Goal: Task Accomplishment & Management: Complete application form

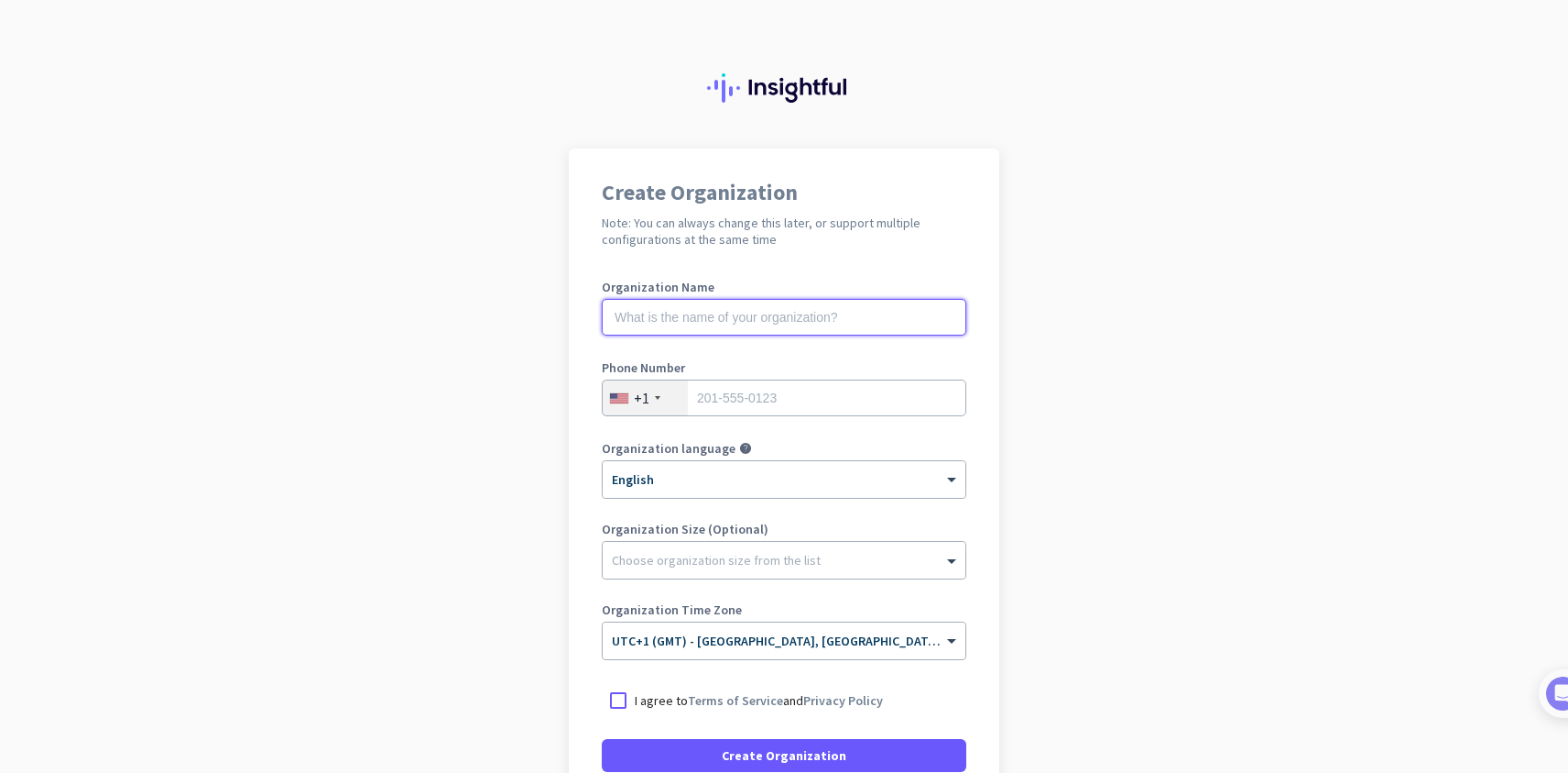
click at [824, 319] on input "text" at bounding box center [784, 317] width 365 height 37
click at [657, 397] on div at bounding box center [658, 398] width 6 height 4
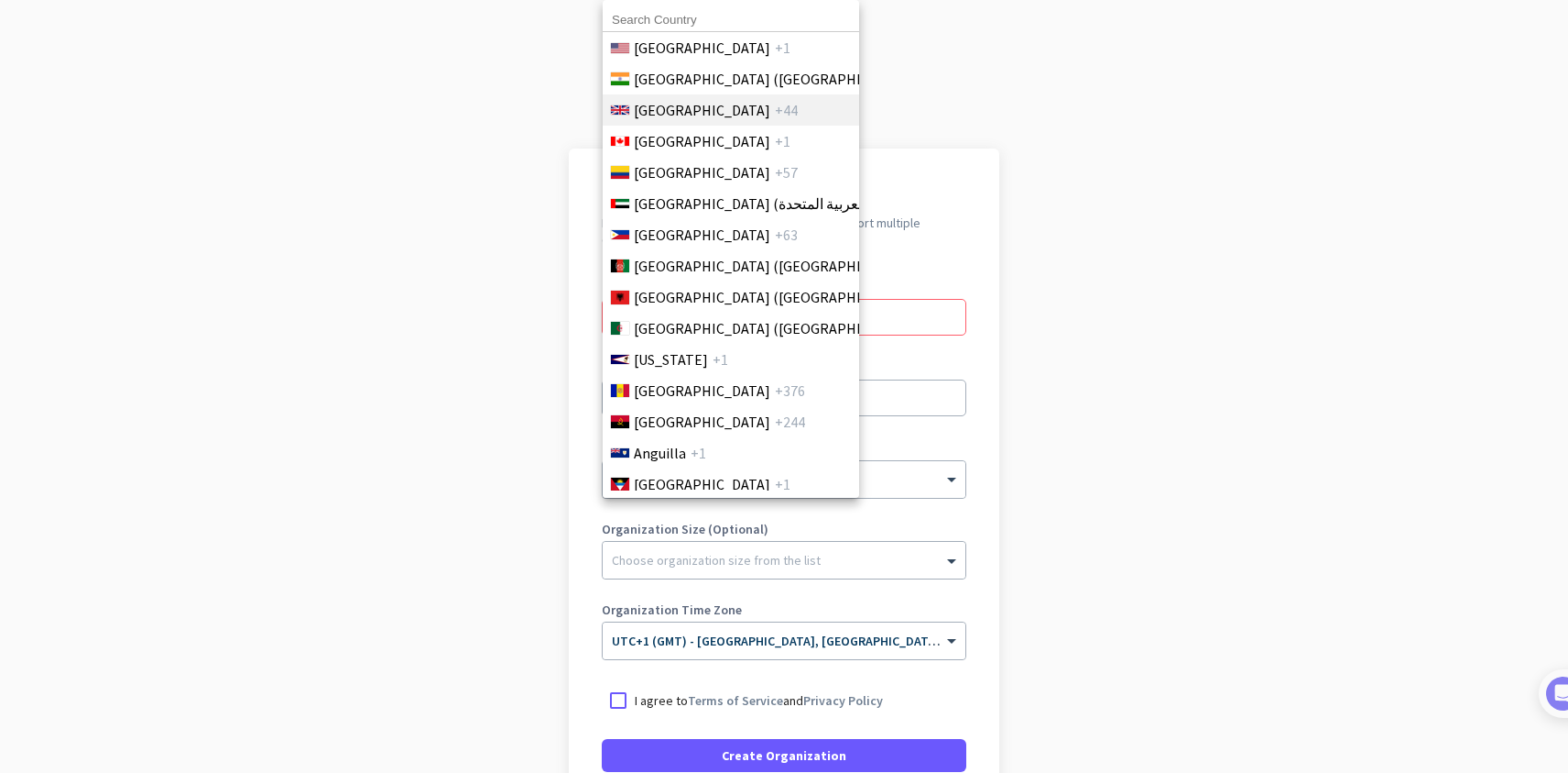
click at [721, 114] on span "[GEOGRAPHIC_DATA]" at bounding box center [702, 110] width 137 height 22
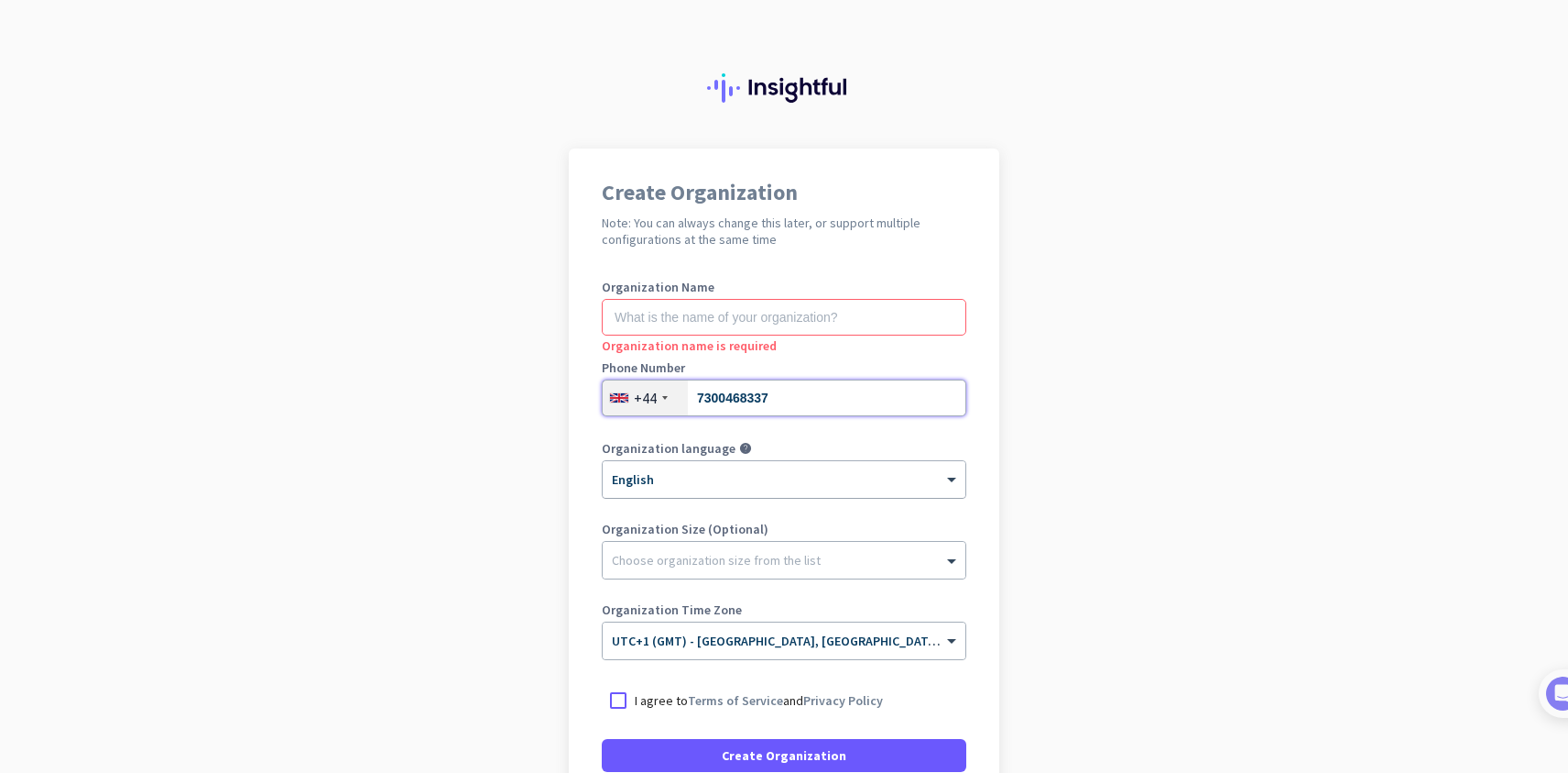
type input "7300468337"
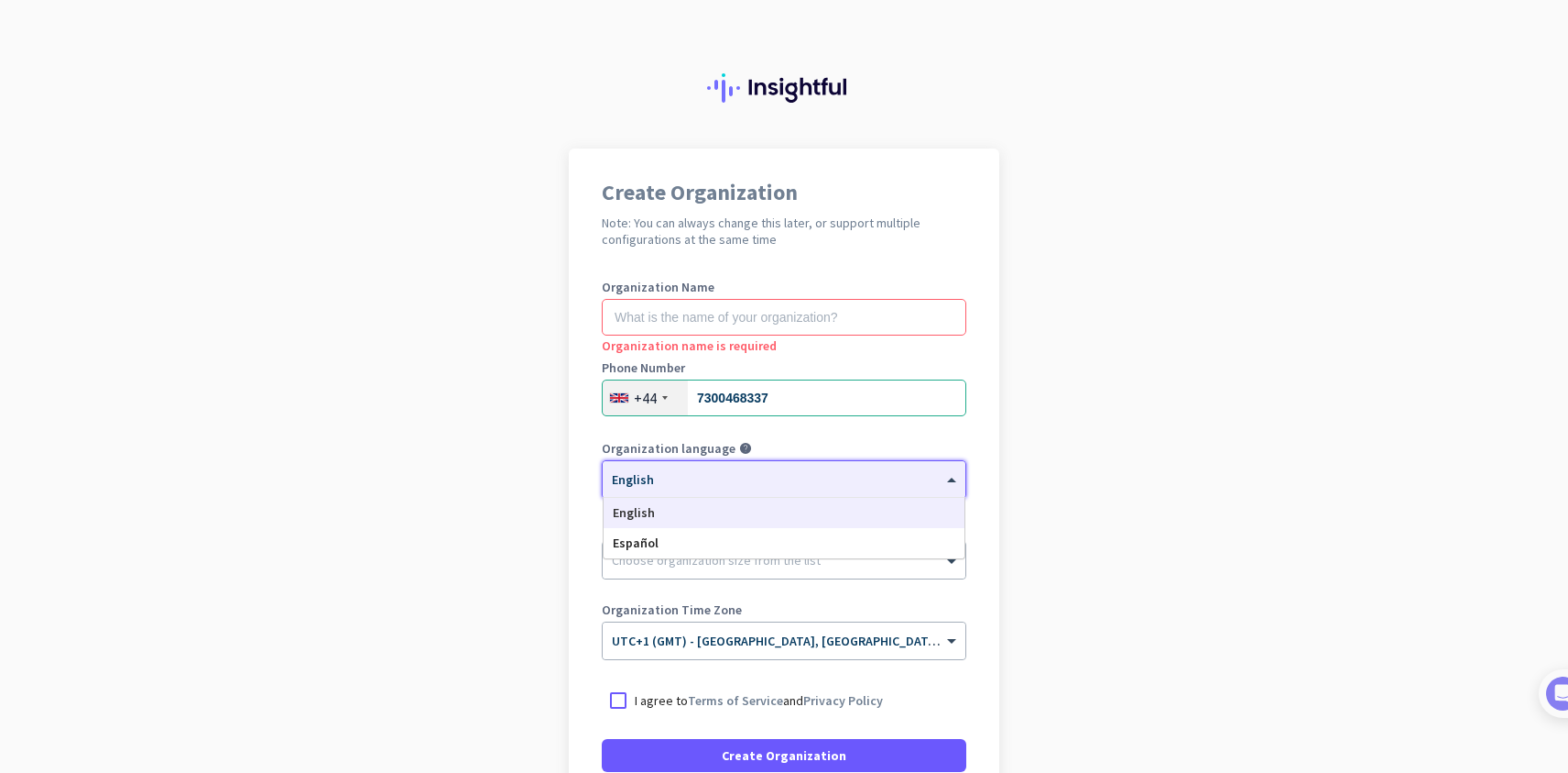
click at [630, 488] on div "× English" at bounding box center [784, 479] width 363 height 37
click at [671, 478] on div at bounding box center [784, 473] width 363 height 16
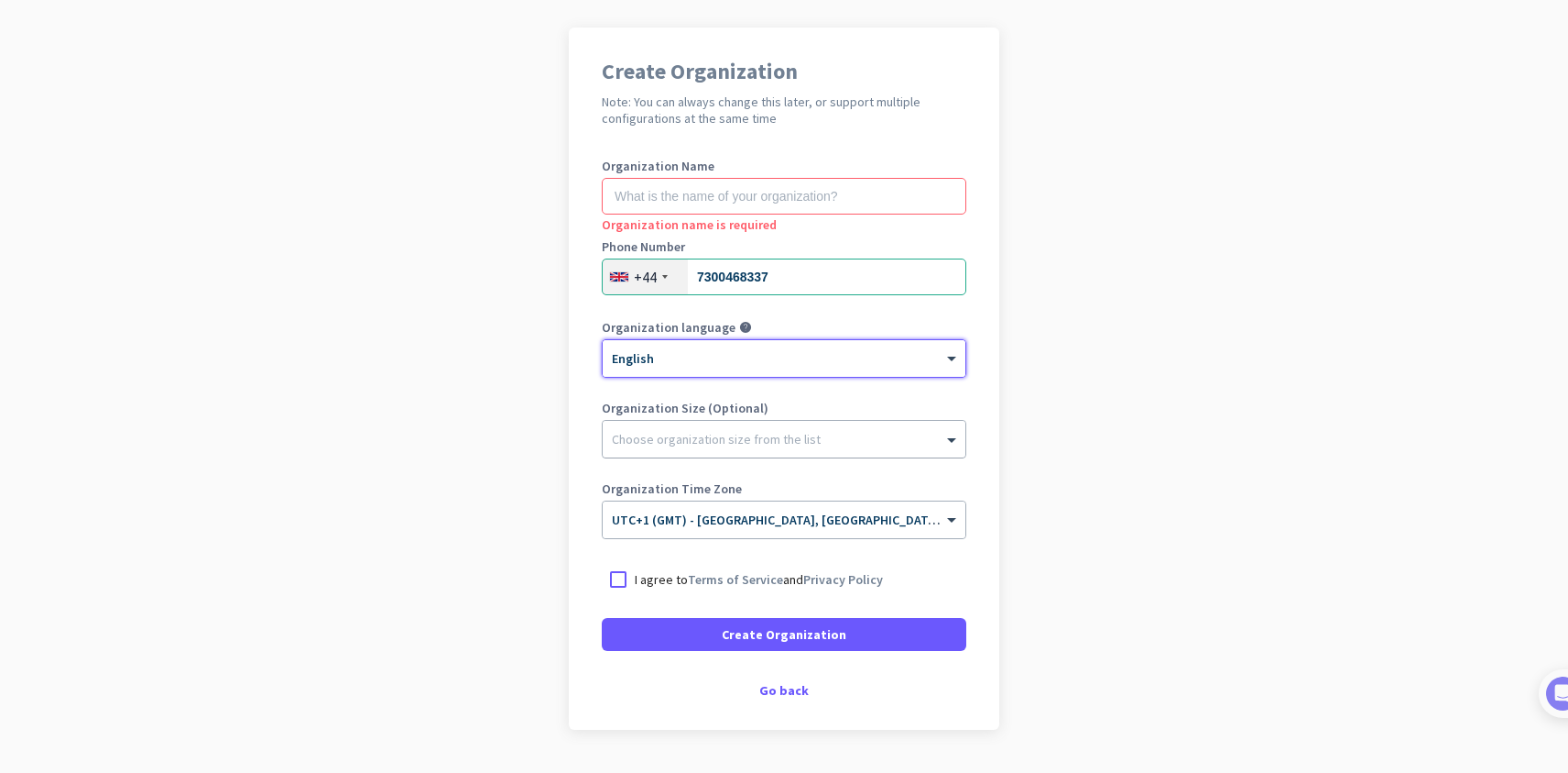
scroll to position [167, 0]
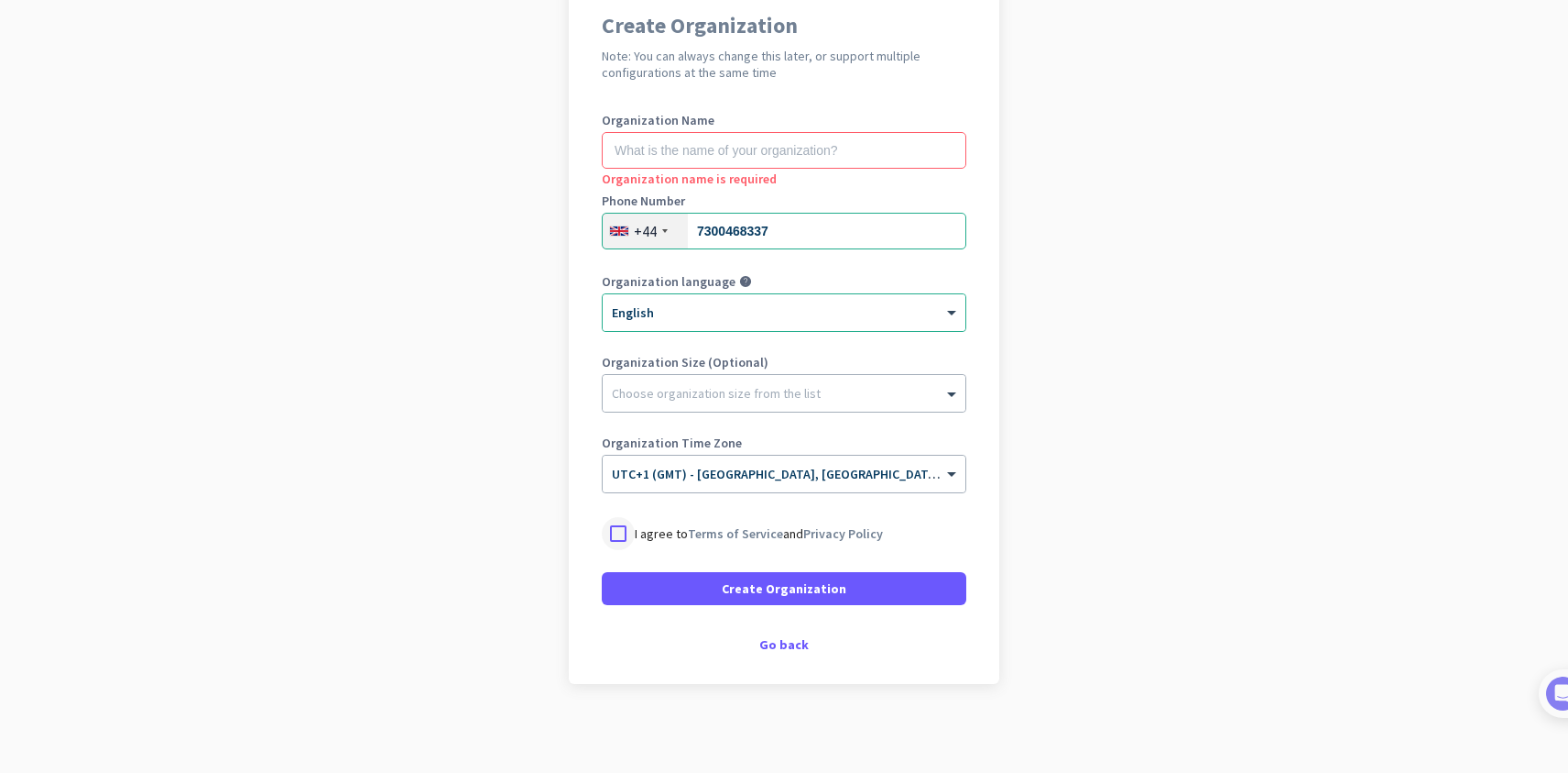
click at [629, 537] on div at bounding box center [618, 533] width 33 height 33
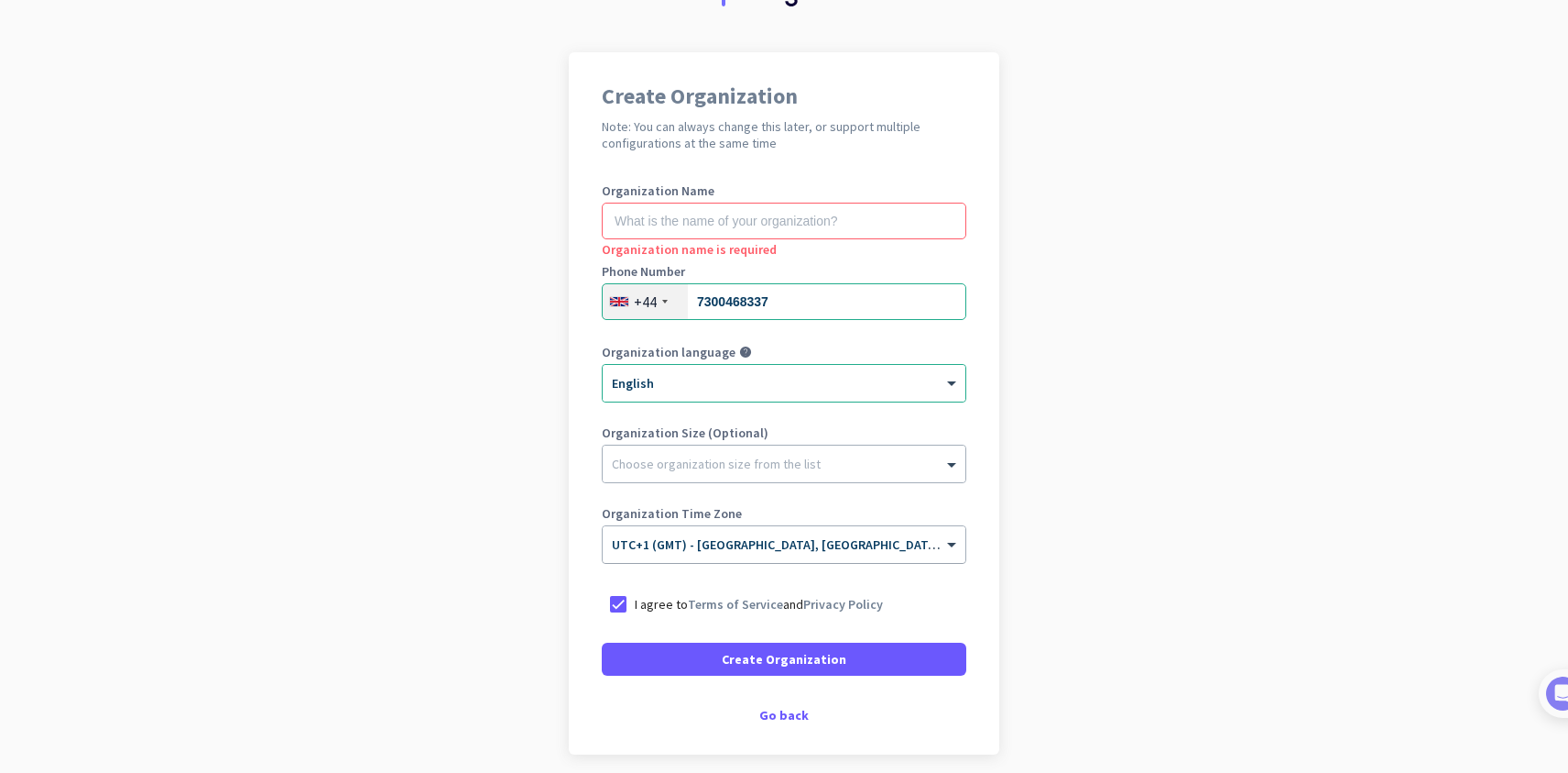
scroll to position [0, 0]
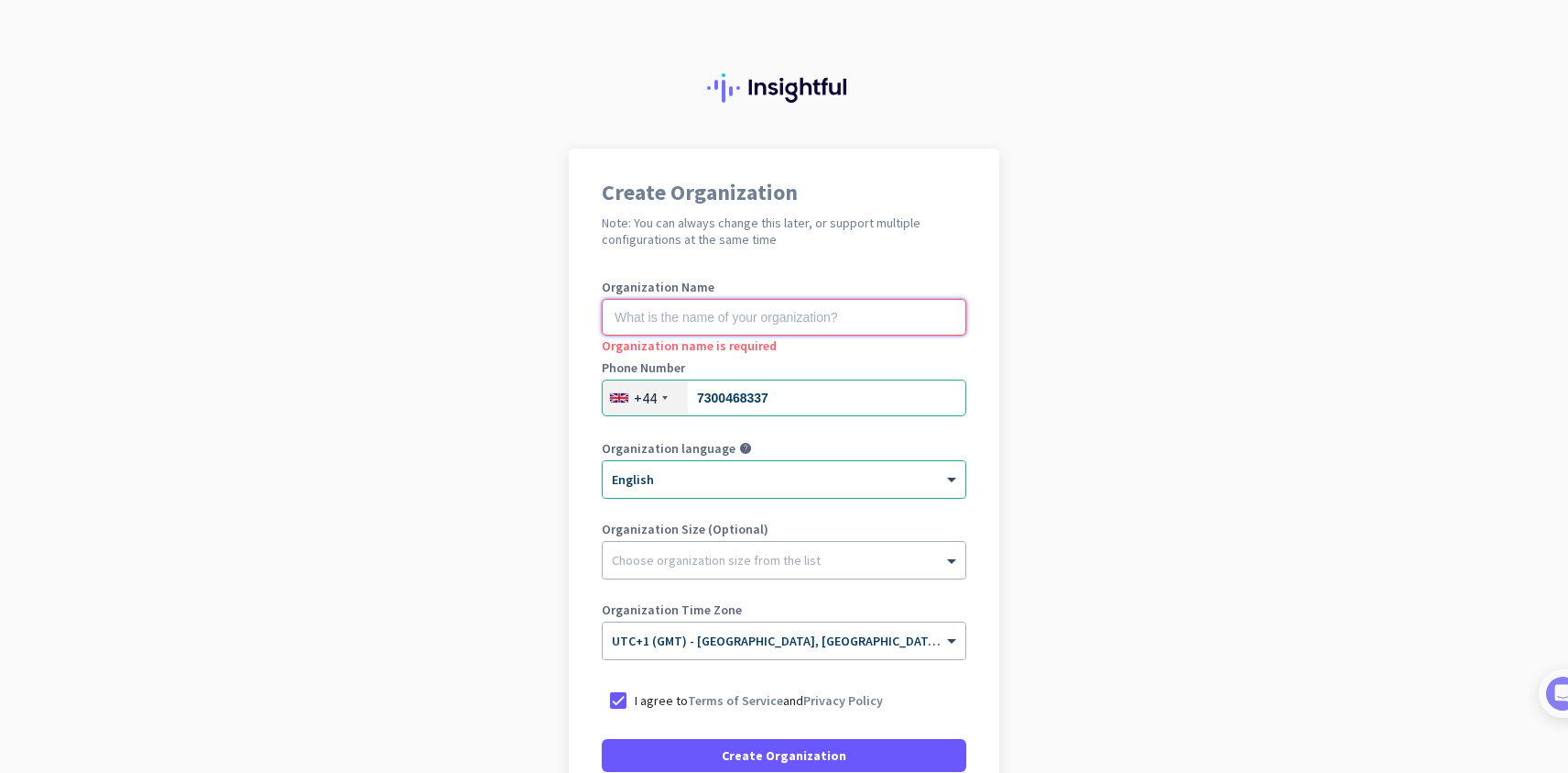
click at [722, 324] on input "text" at bounding box center [784, 317] width 365 height 37
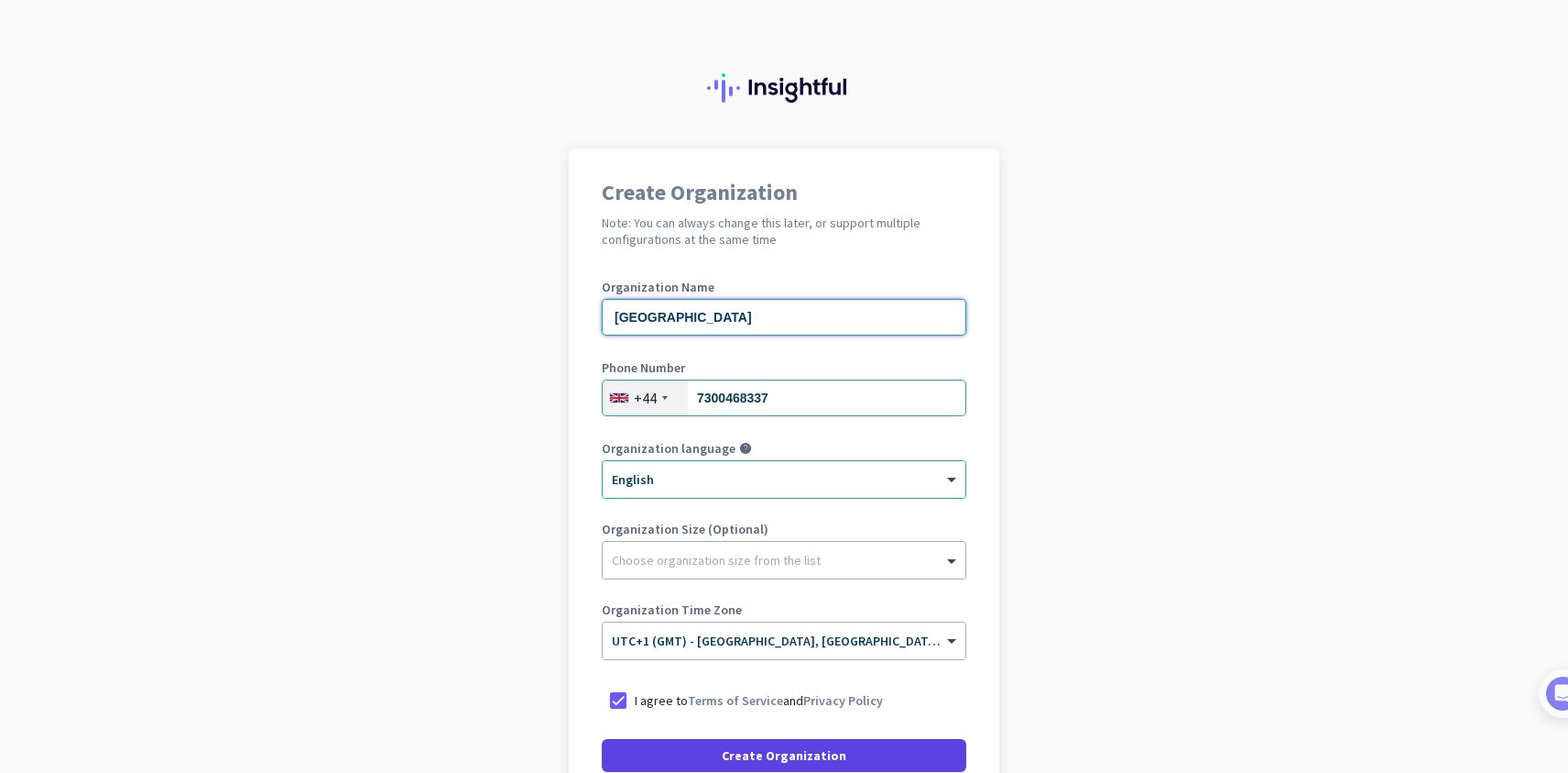
type input "[GEOGRAPHIC_DATA]"
click at [798, 753] on span "Create Organization" at bounding box center [784, 755] width 125 height 18
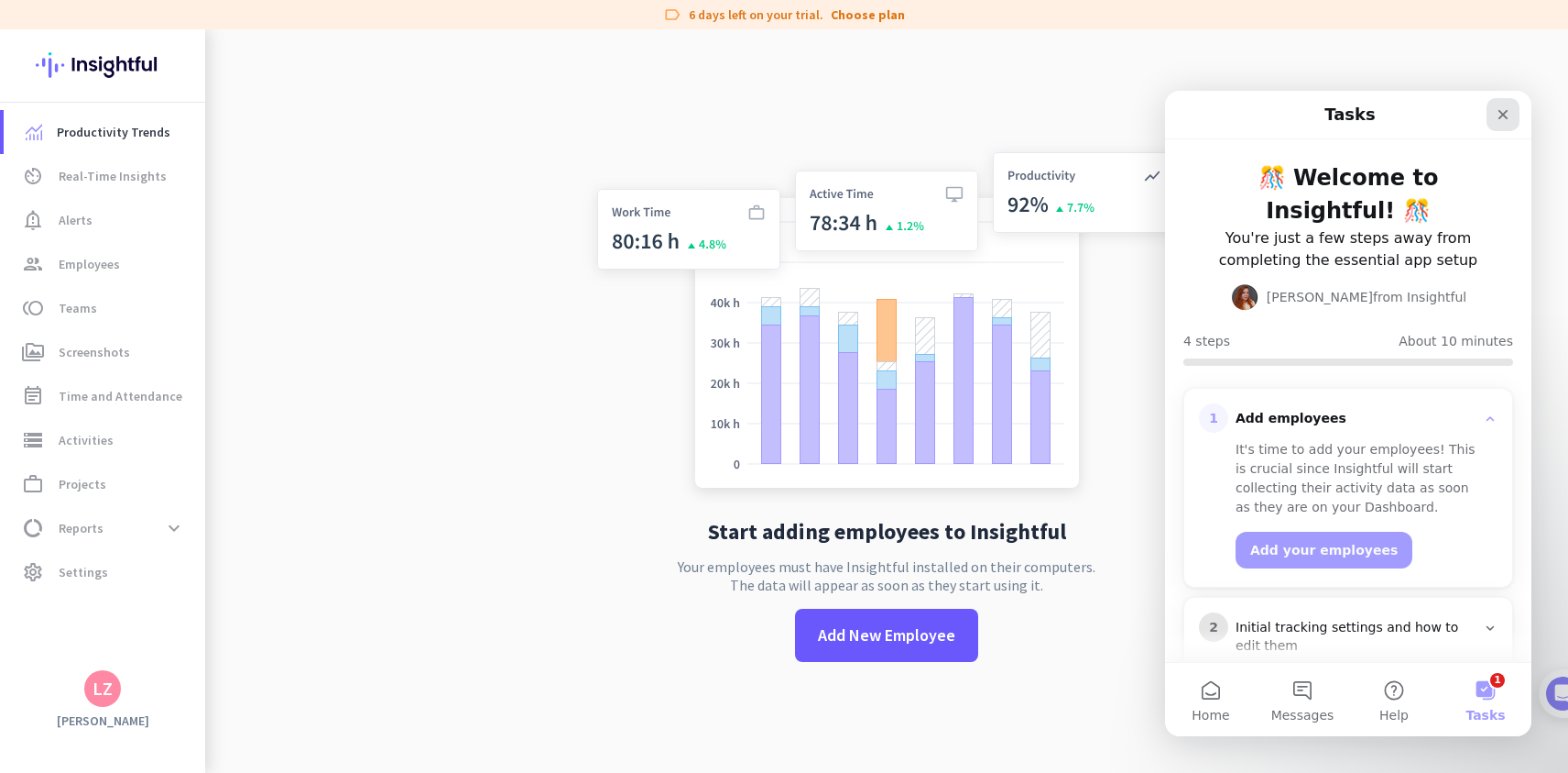
click at [1508, 112] on icon "Close" at bounding box center [1503, 114] width 15 height 15
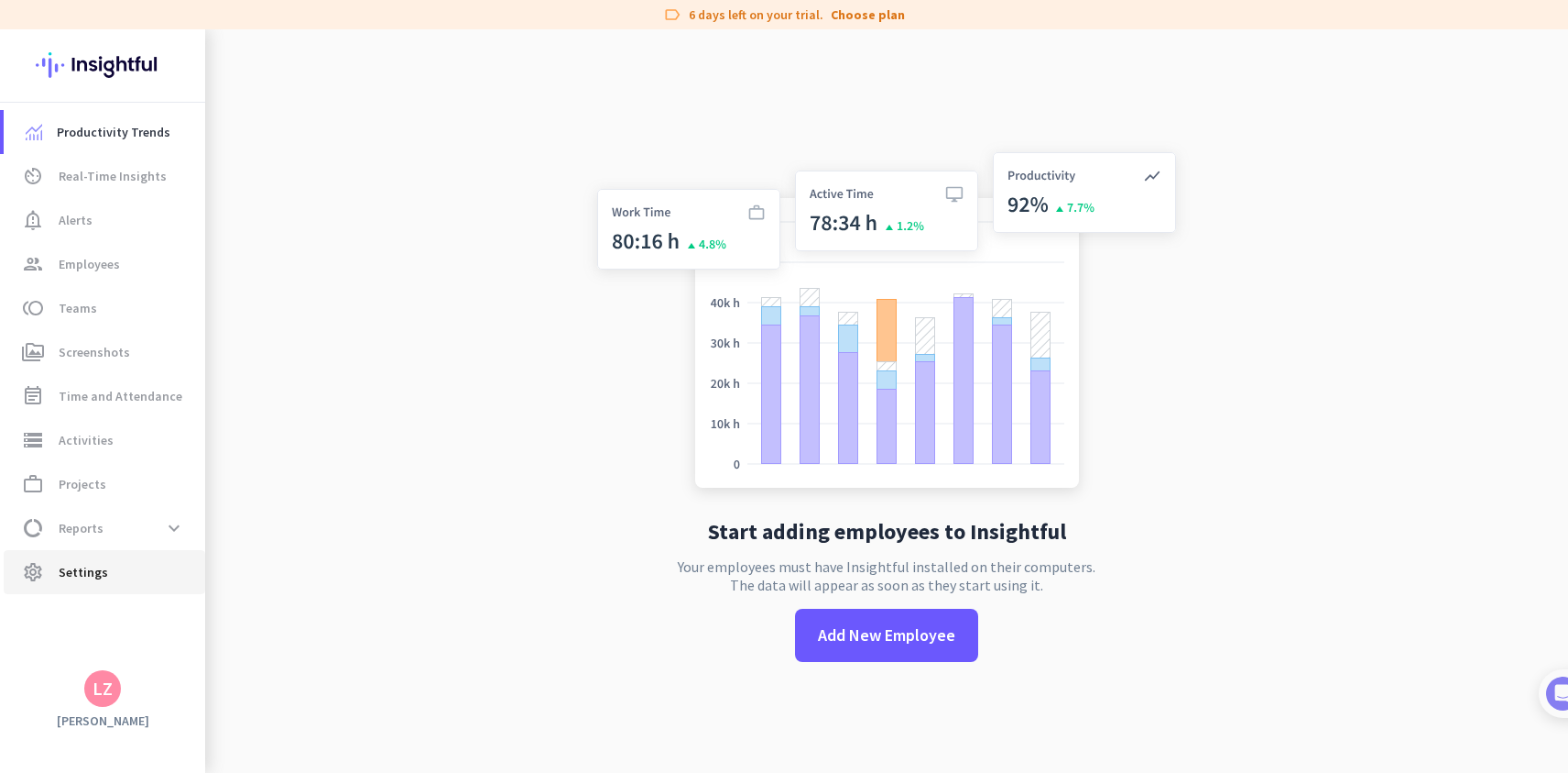
click at [90, 582] on link "settings Settings" at bounding box center [104, 572] width 201 height 44
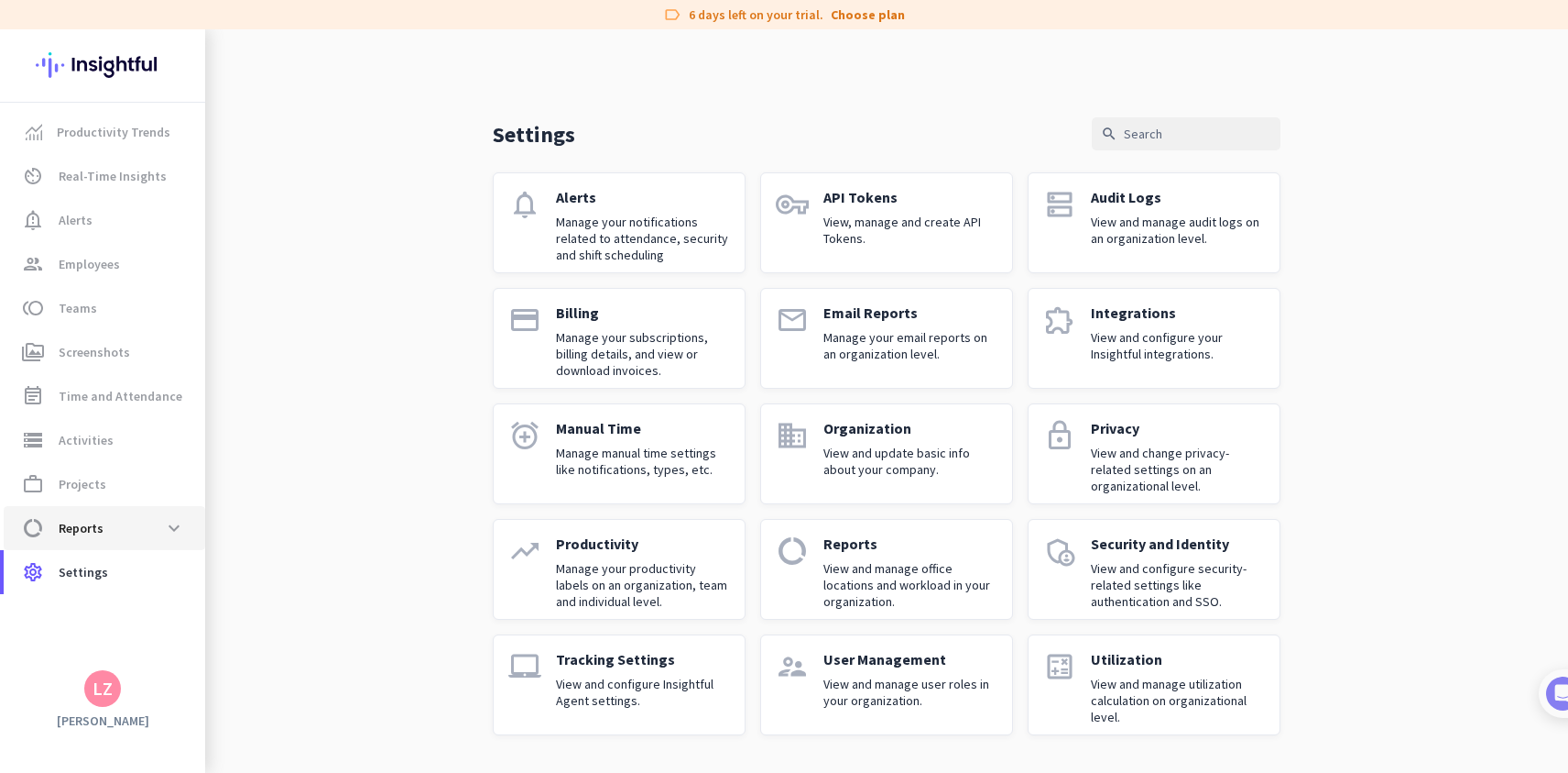
click at [154, 528] on span "data_usage Reports expand_more" at bounding box center [104, 527] width 173 height 33
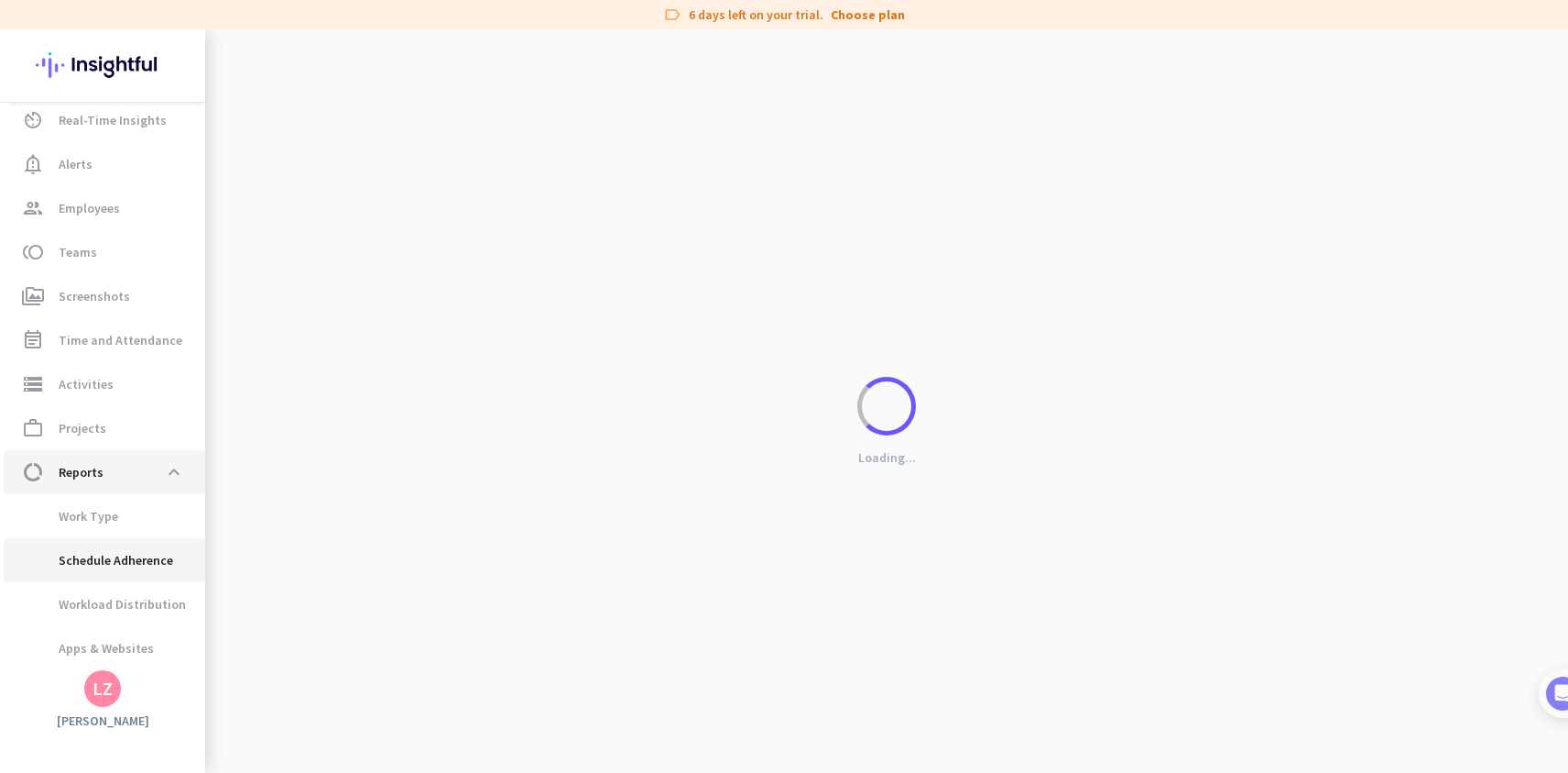
scroll to position [100, 0]
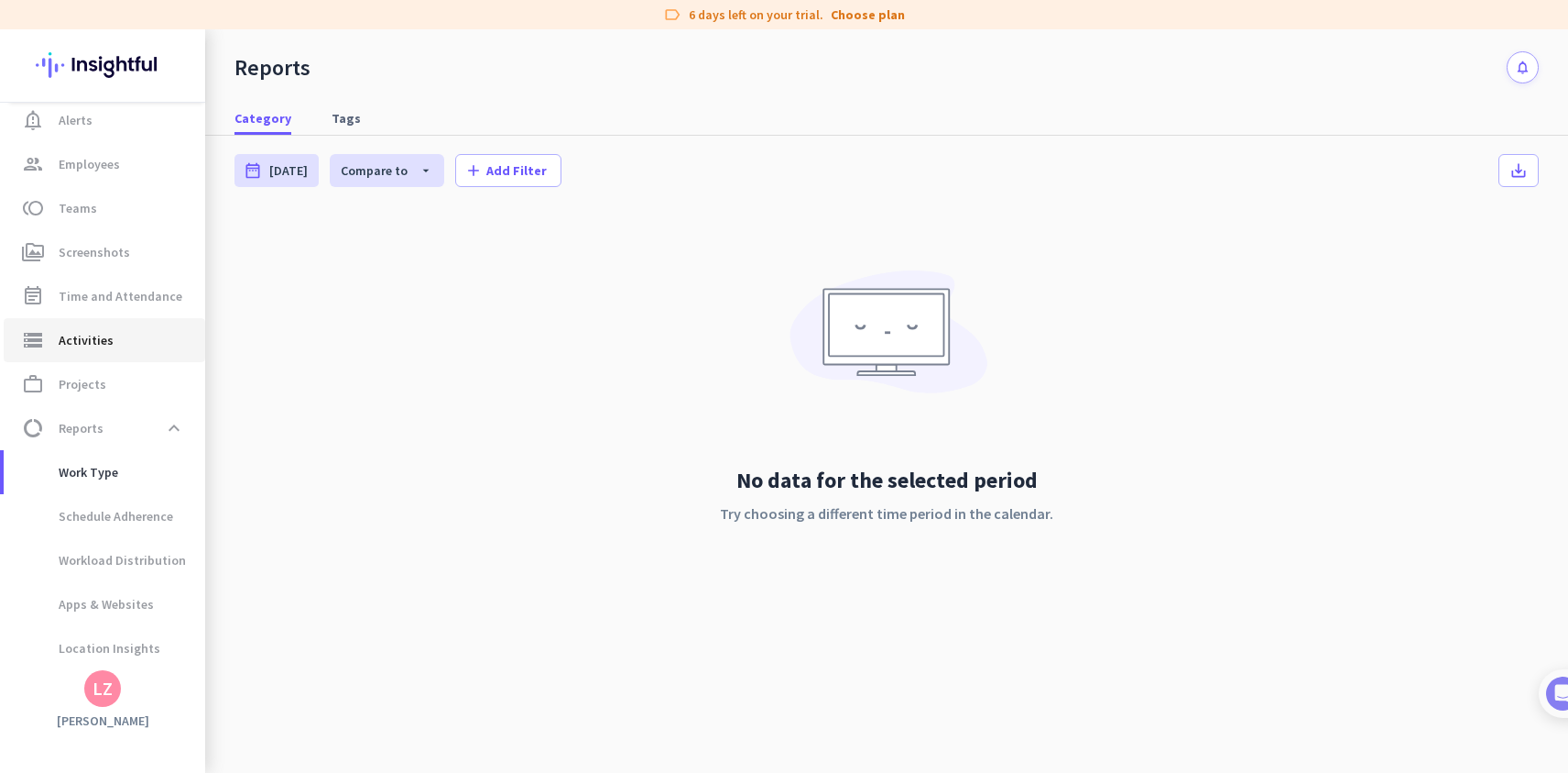
click at [125, 356] on link "storage Activities" at bounding box center [104, 340] width 201 height 44
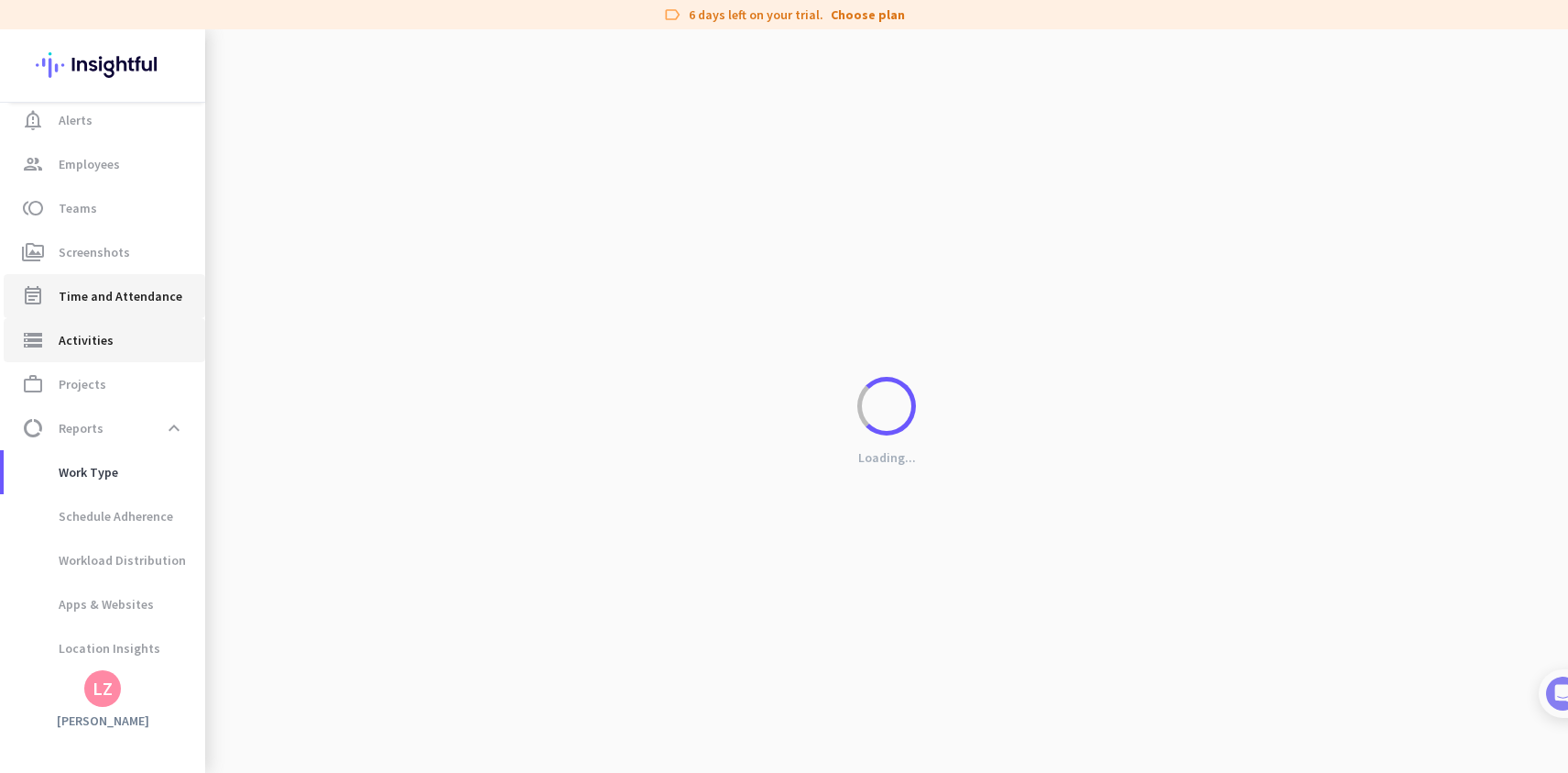
type input "[DATE]"
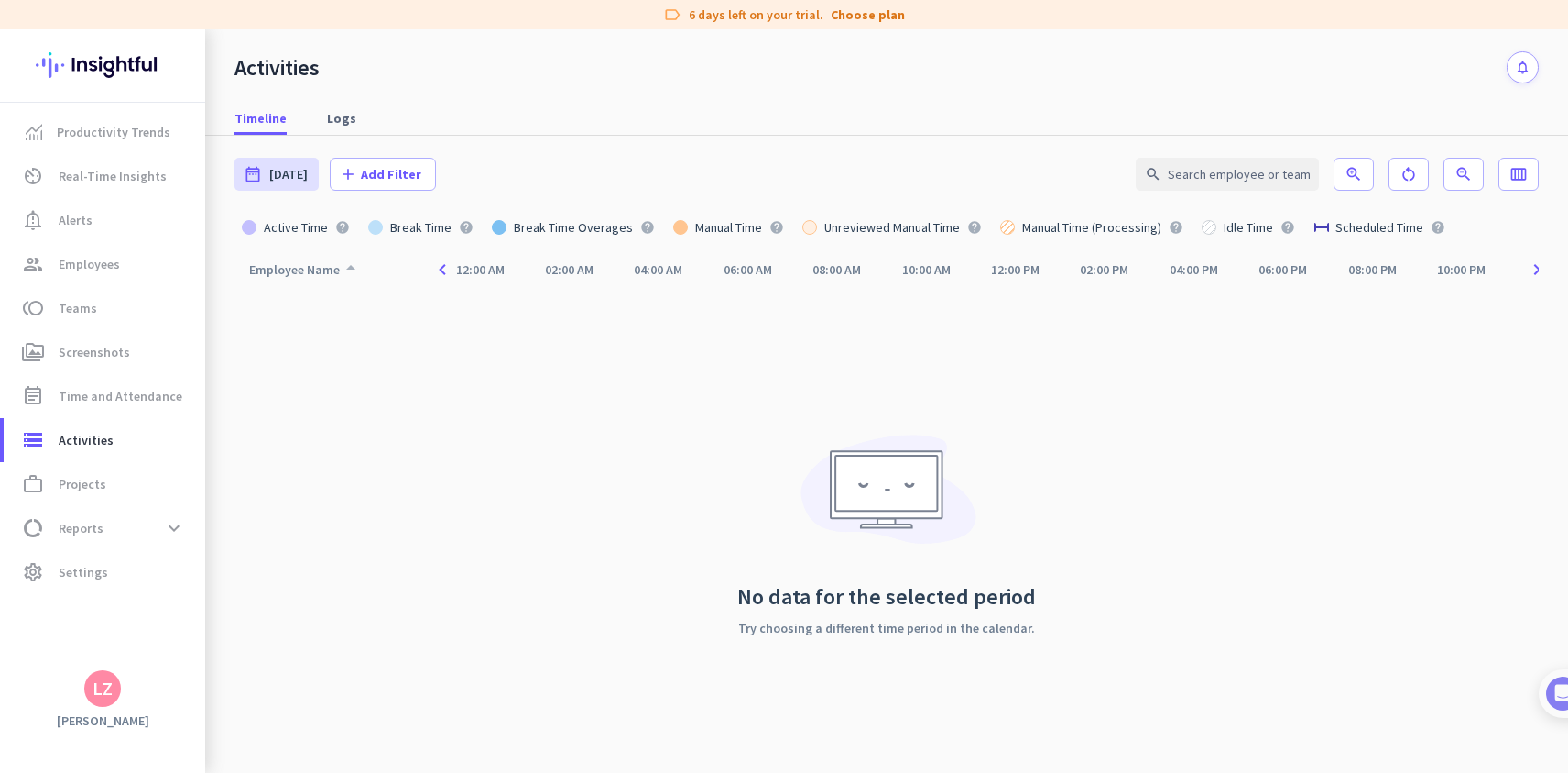
click at [314, 270] on div "Employee Name arrow_drop_up" at bounding box center [305, 270] width 113 height 26
click at [147, 390] on span "Time and Attendance" at bounding box center [120, 396] width 124 height 22
type input "[DATE] - [DATE]"
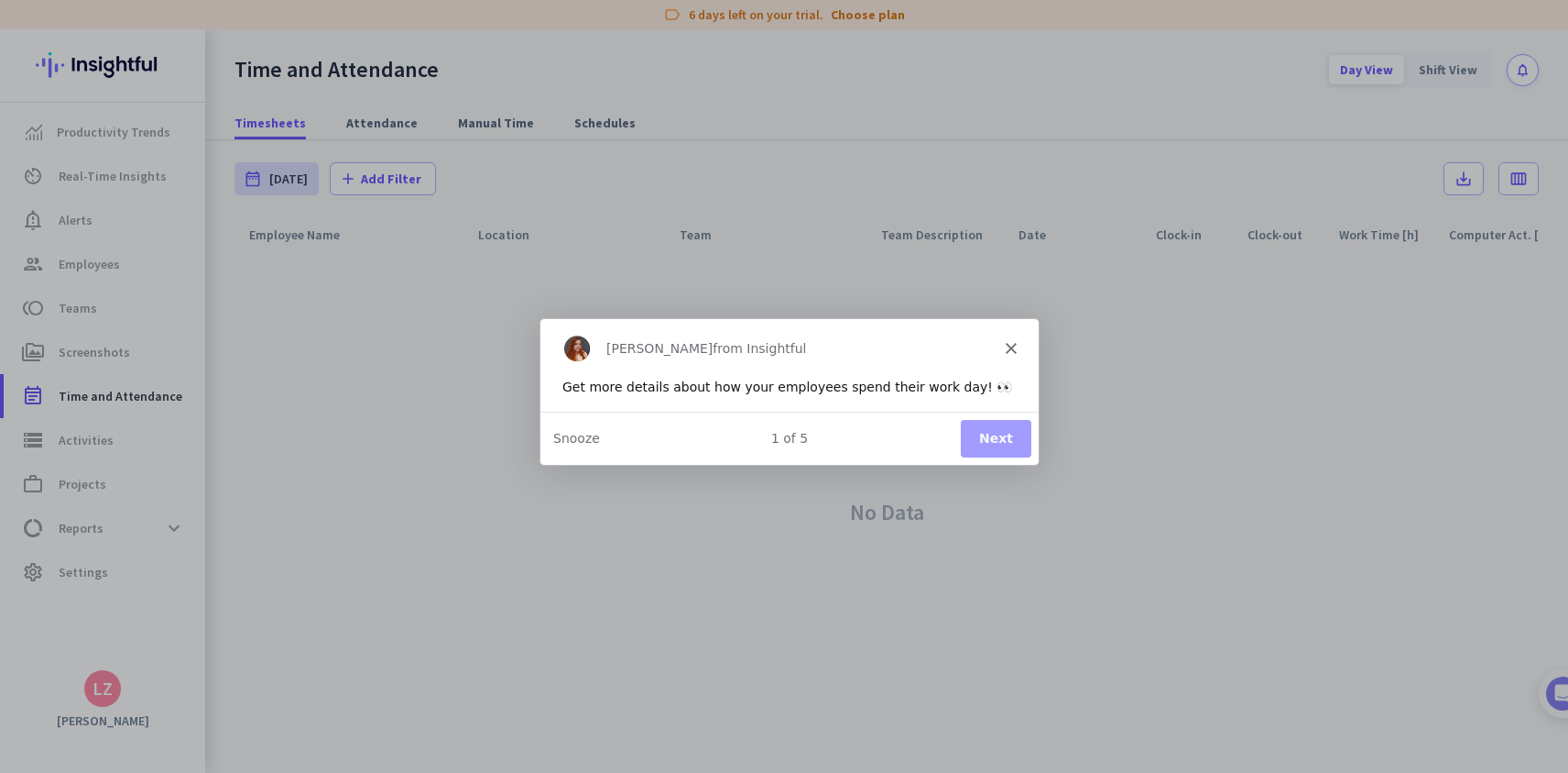
click at [1010, 447] on button "Next" at bounding box center [995, 438] width 70 height 38
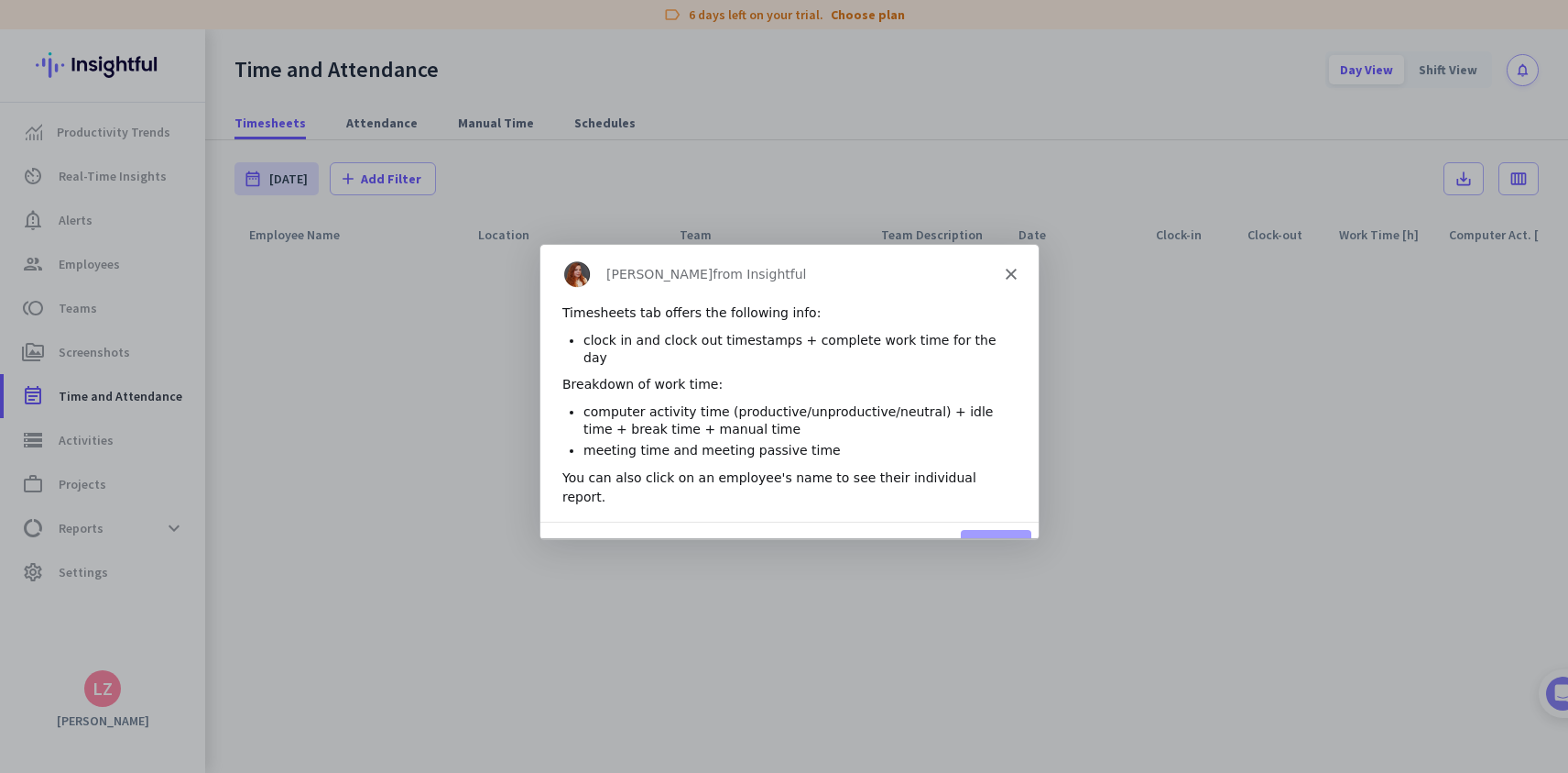
click at [998, 263] on div "[PERSON_NAME] from Insightful" at bounding box center [788, 273] width 498 height 59
click at [1007, 263] on div "[PERSON_NAME] from Insightful" at bounding box center [788, 273] width 498 height 59
click at [1014, 273] on icon "Close" at bounding box center [1010, 273] width 11 height 11
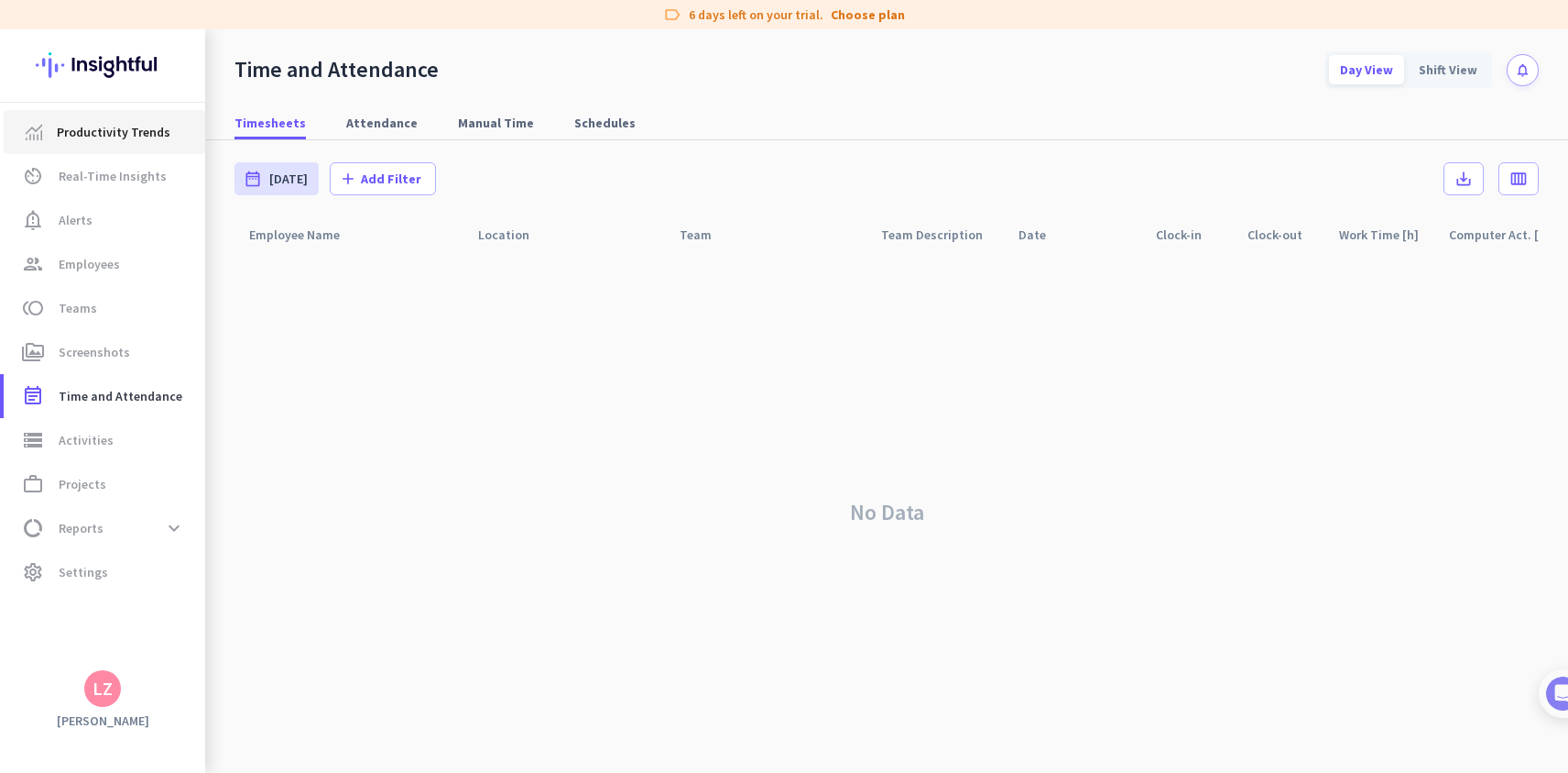
click at [125, 131] on span "Productivity Trends" at bounding box center [113, 132] width 114 height 22
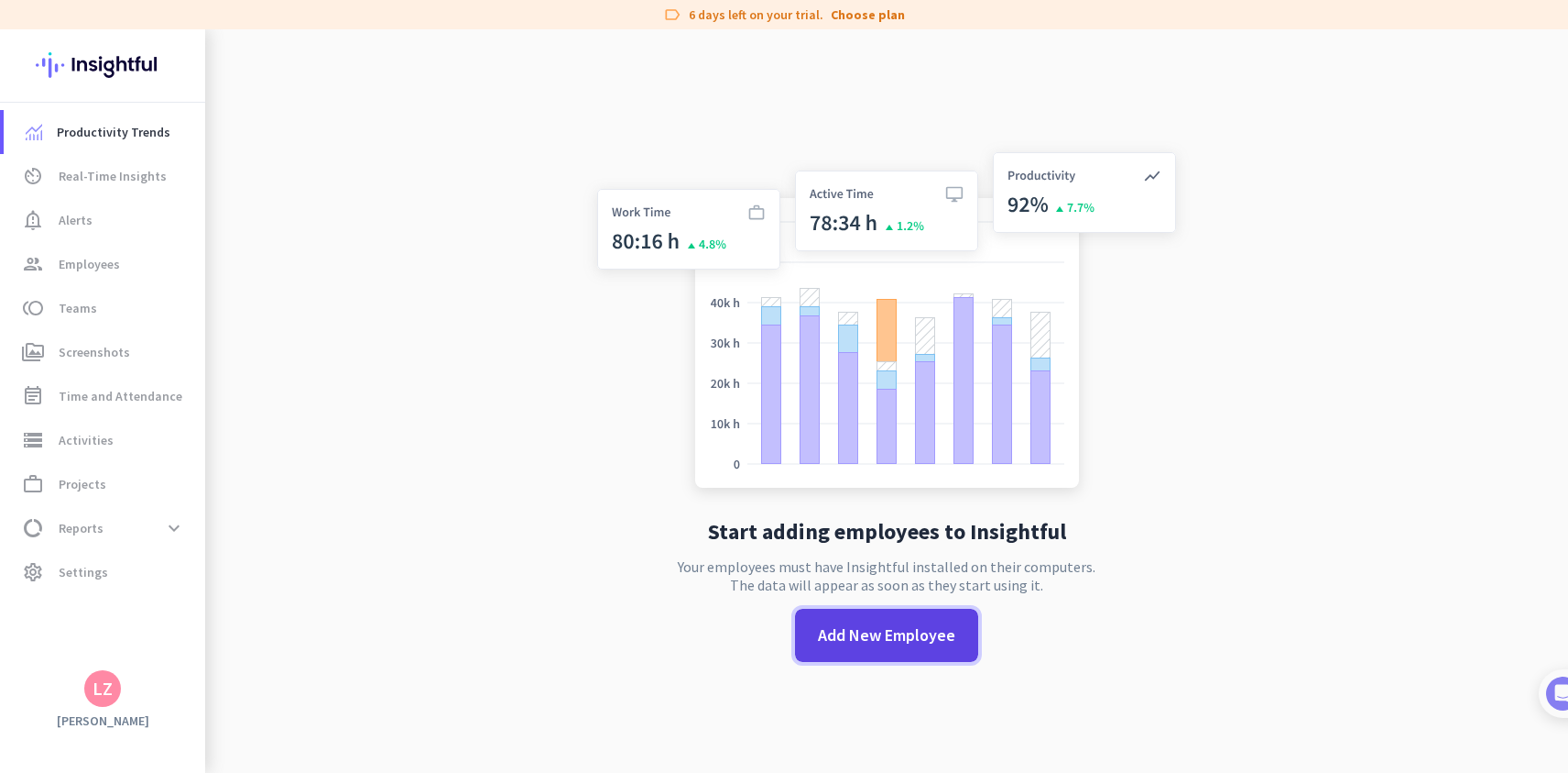
click at [846, 639] on span "Add New Employee" at bounding box center [887, 635] width 138 height 24
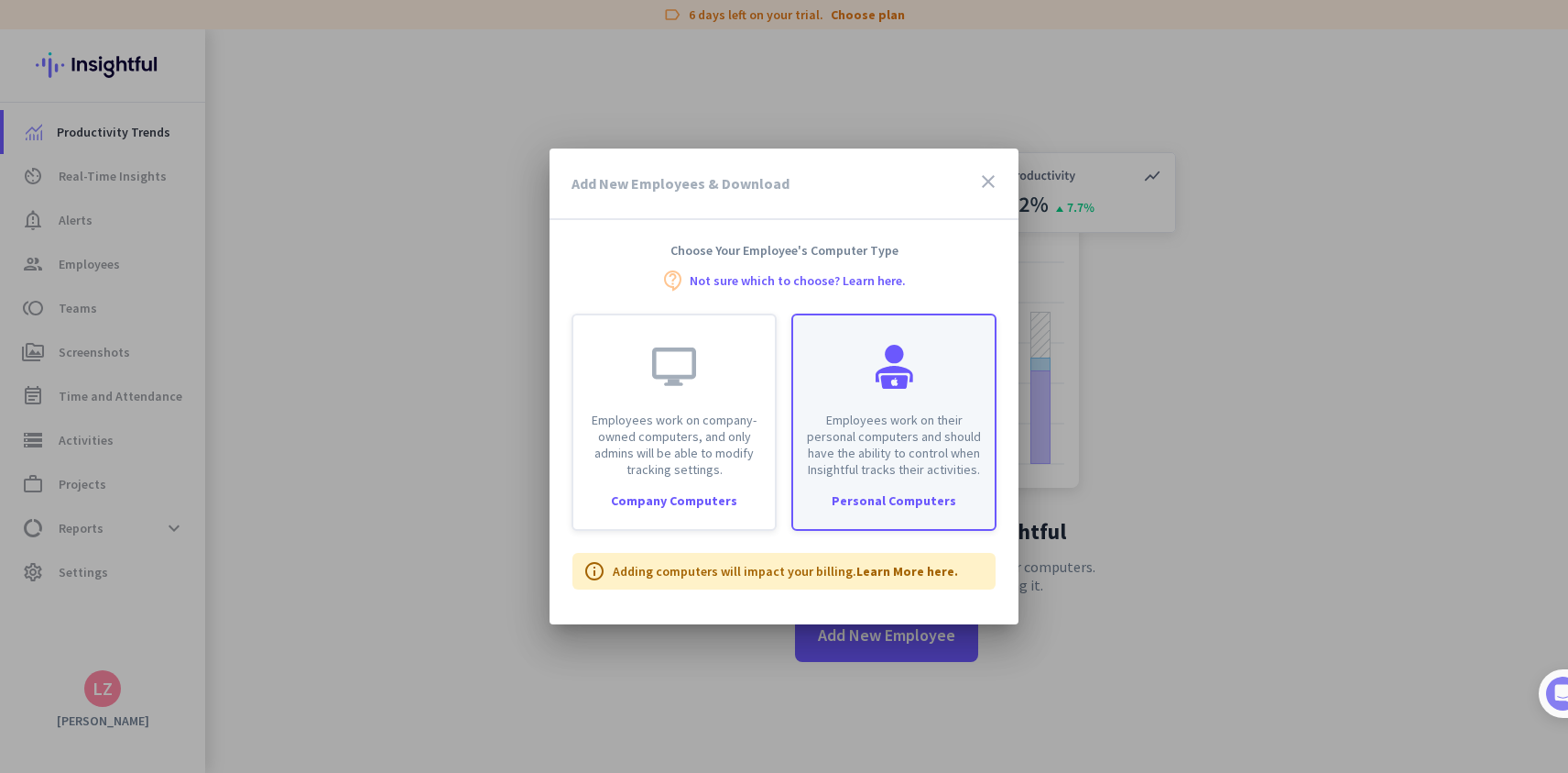
click at [895, 486] on div "Employees work on their personal computers and should have the ability to contr…" at bounding box center [894, 422] width 205 height 217
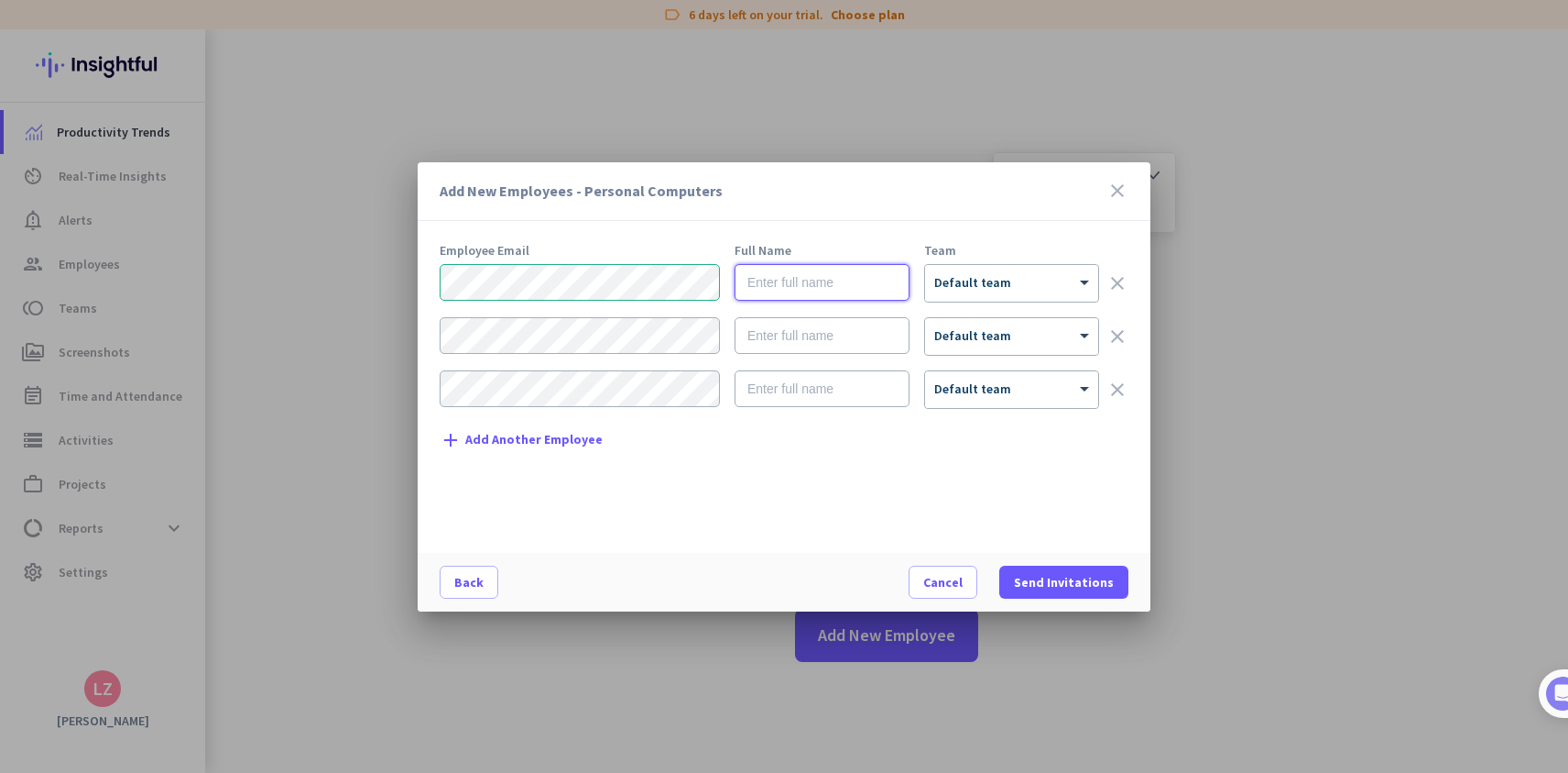
click at [842, 286] on input "text" at bounding box center [822, 282] width 175 height 37
type input "[PERSON_NAME]"
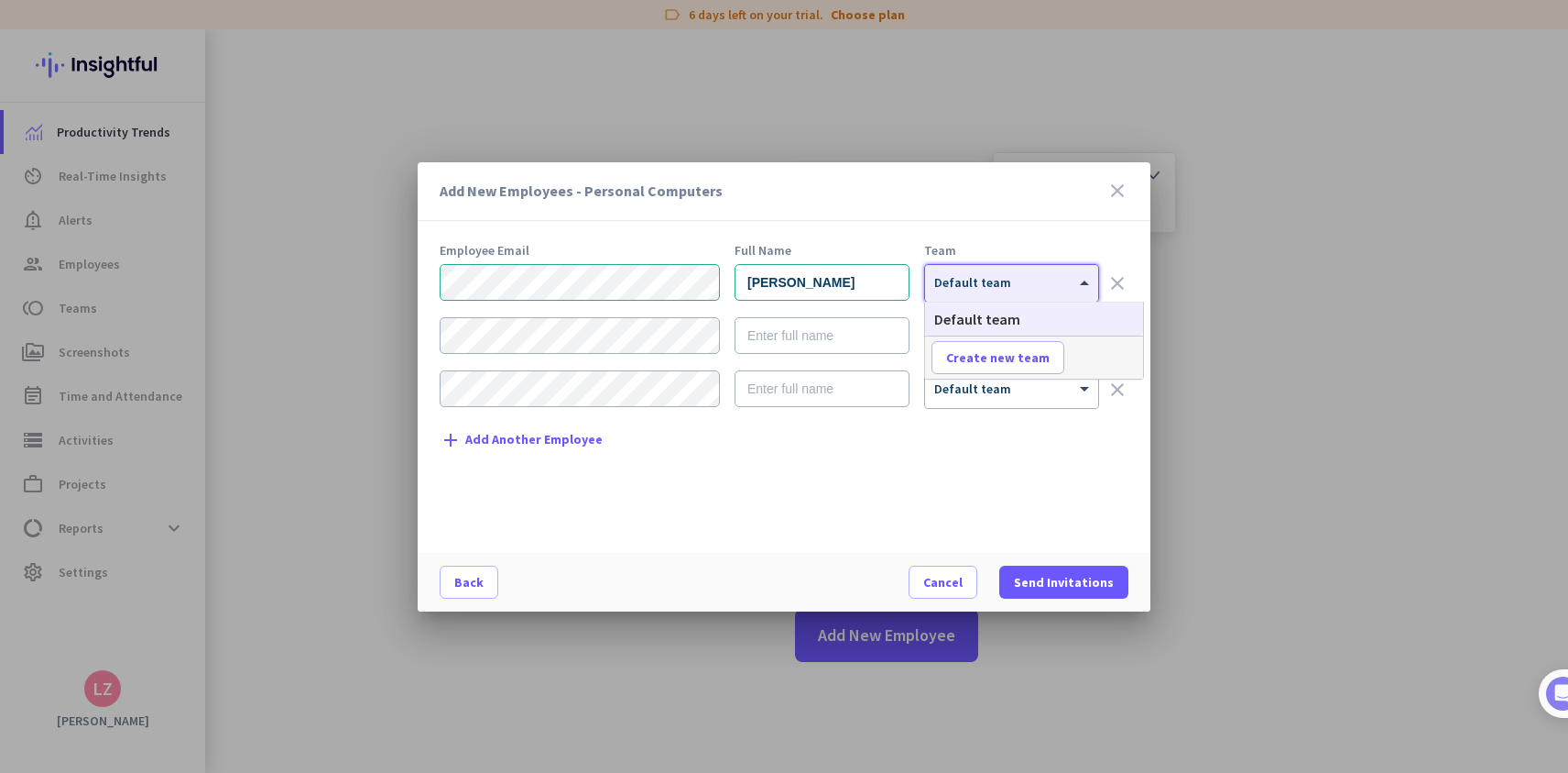
click at [1036, 287] on div "× Default team" at bounding box center [1000, 283] width 150 height 16
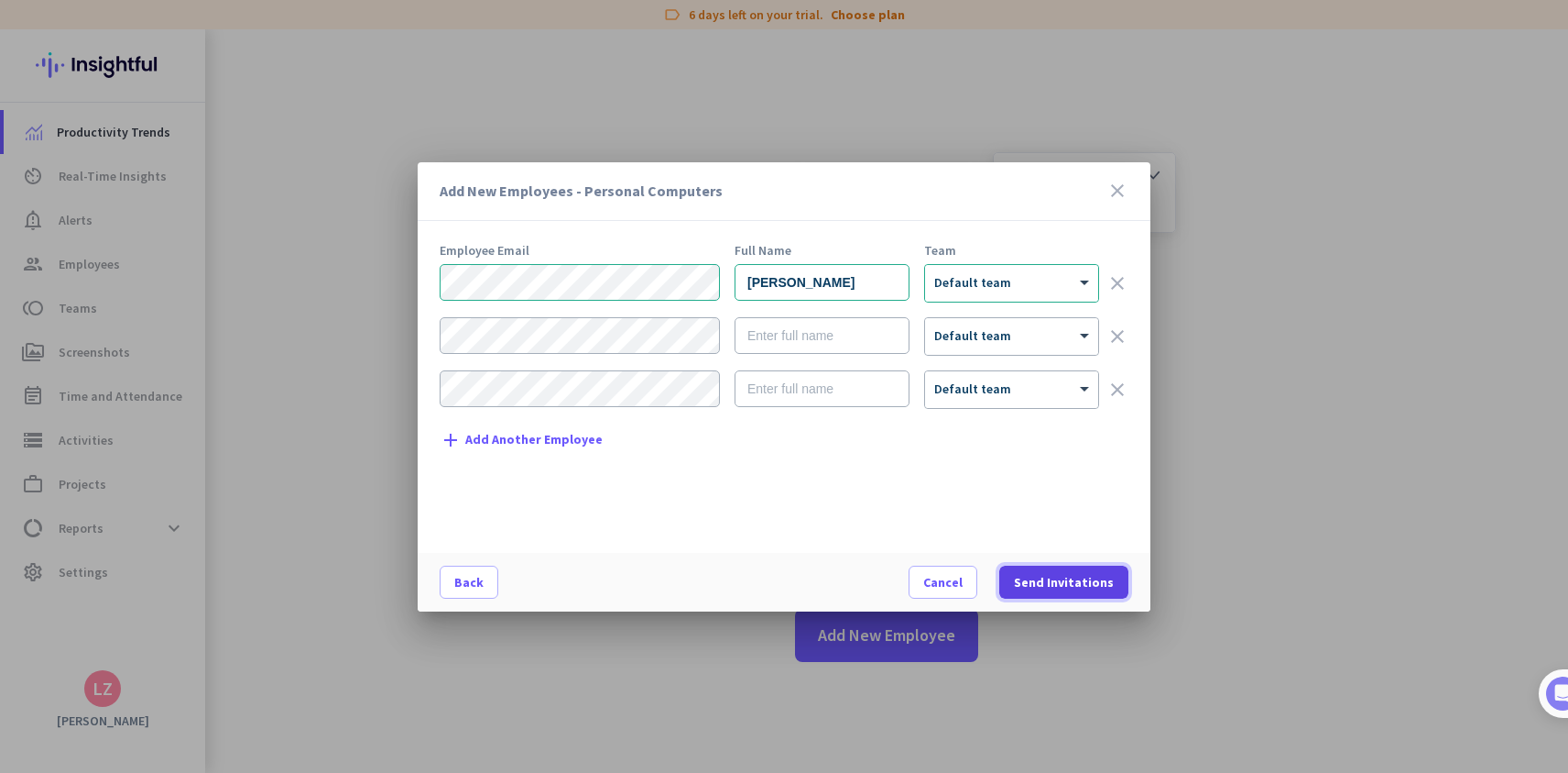
click at [1048, 586] on span "Send Invitations" at bounding box center [1063, 581] width 100 height 18
